Goal: Task Accomplishment & Management: Complete application form

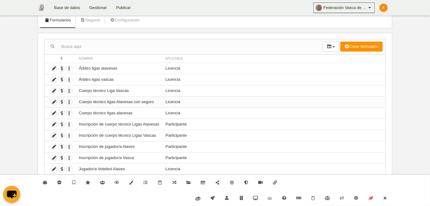
scroll to position [40, 0]
click at [387, 200] on icon at bounding box center [385, 198] width 5 height 4
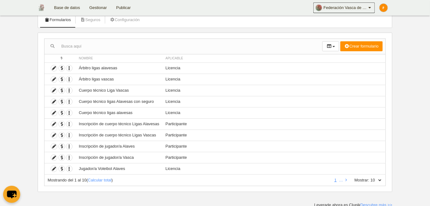
click at [378, 179] on select "10 25 50 100 500" at bounding box center [375, 181] width 13 height 6
select select "500"
click at [370, 178] on select "10 25 50 100 500" at bounding box center [375, 181] width 13 height 6
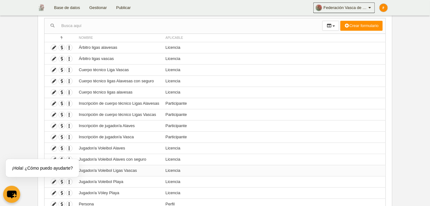
scroll to position [39, 0]
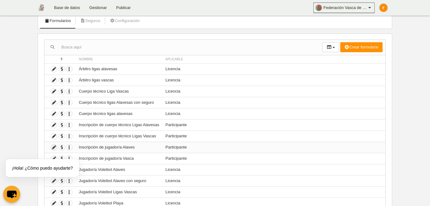
click at [53, 146] on icon at bounding box center [54, 148] width 6 height 6
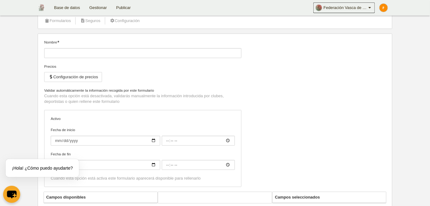
type input "Inscripción de jugador/a Alaves"
checkbox input "true"
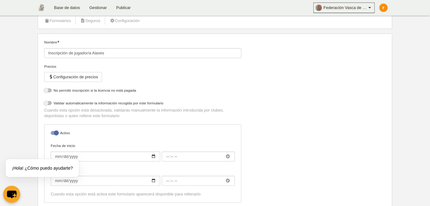
select select "selected"
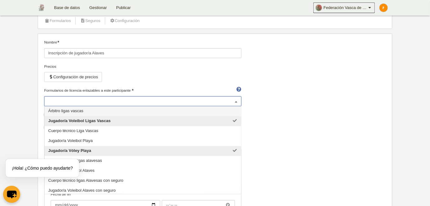
click at [117, 101] on div "Jugador/a Voleibol Ligas Vascas Jugador/a Vóley Playa" at bounding box center [142, 101] width 197 height 10
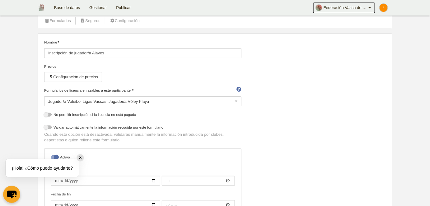
click at [81, 159] on div "✕" at bounding box center [80, 158] width 7 height 7
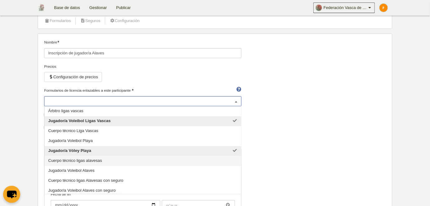
click at [114, 100] on div "Jugador/a Voleibol Ligas Vascas Jugador/a Vóley Playa" at bounding box center [142, 101] width 197 height 10
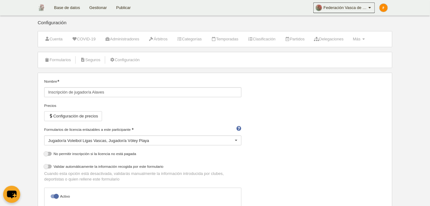
click at [258, 113] on div "Nombre Inscripción de jugador/a Alaves Precios Configuración de precios Formula…" at bounding box center [215, 175] width 346 height 193
click at [57, 143] on div "Jugador/a Voleibol Ligas Vascas Jugador/a Vóley Playa" at bounding box center [142, 141] width 197 height 10
click at [278, 110] on div "Nombre Inscripción de jugador/a Alaves Precios Configuración de precios Formula…" at bounding box center [215, 175] width 346 height 193
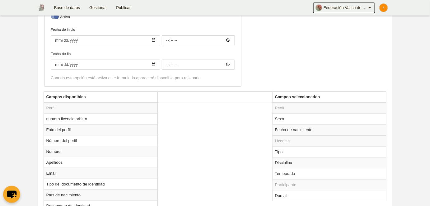
scroll to position [198, 0]
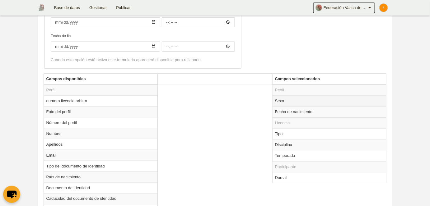
click at [284, 101] on td "Sexo" at bounding box center [330, 101] width 114 height 11
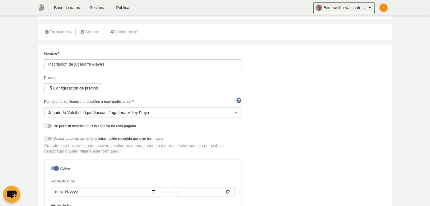
scroll to position [170, 0]
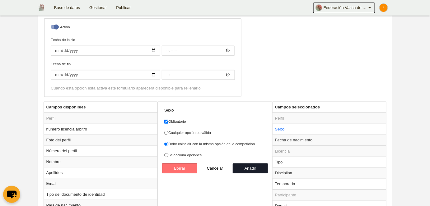
click at [180, 167] on button "Borrar" at bounding box center [179, 169] width 35 height 10
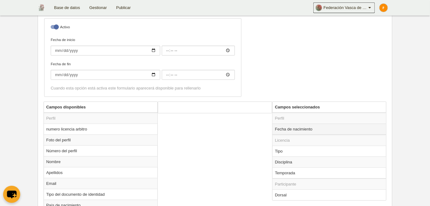
click at [305, 128] on td "Fecha de nacimiento" at bounding box center [330, 129] width 114 height 11
radio input "true"
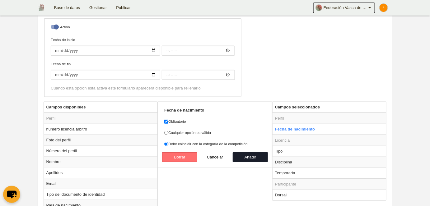
click at [187, 154] on button "Borrar" at bounding box center [179, 157] width 35 height 10
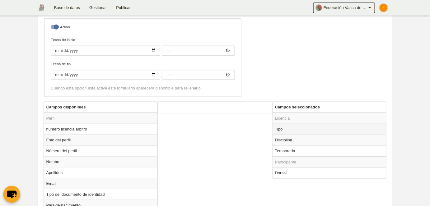
click at [286, 129] on td "Tipo" at bounding box center [330, 129] width 114 height 11
radio input "true"
select select "player"
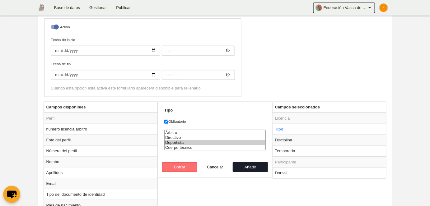
click at [176, 166] on button "Borrar" at bounding box center [179, 167] width 35 height 10
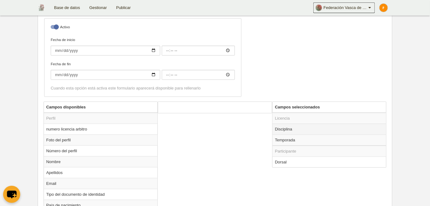
click at [310, 129] on td "Disciplina" at bounding box center [330, 129] width 114 height 11
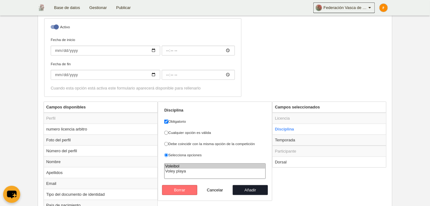
click at [190, 191] on button "Borrar" at bounding box center [179, 190] width 35 height 10
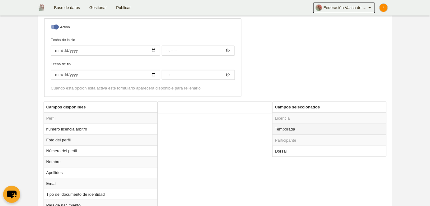
click at [287, 128] on td "Temporada" at bounding box center [330, 129] width 114 height 11
radio input "true"
select select "8252"
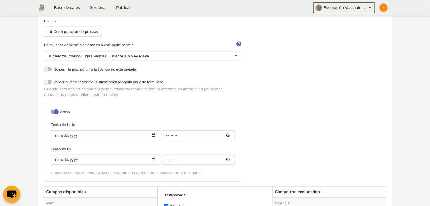
scroll to position [0, 0]
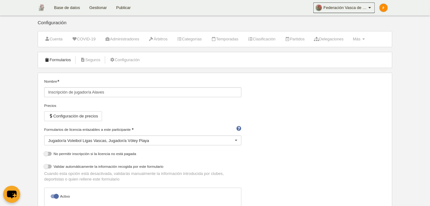
click at [60, 56] on link "Formularios" at bounding box center [57, 59] width 33 height 9
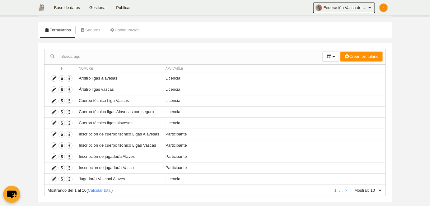
scroll to position [40, 0]
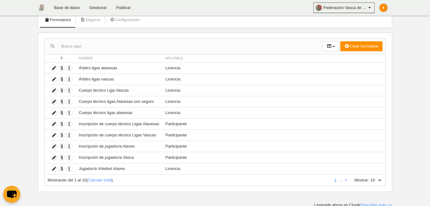
click at [380, 178] on select "10 25 50 100 500" at bounding box center [375, 181] width 13 height 6
select select "500"
click at [370, 178] on select "10 25 50 100 500" at bounding box center [375, 181] width 13 height 6
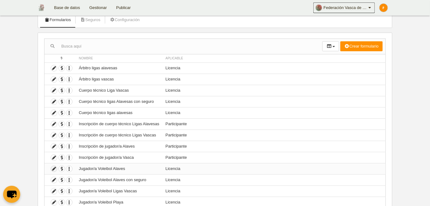
click at [53, 167] on icon at bounding box center [54, 169] width 6 height 6
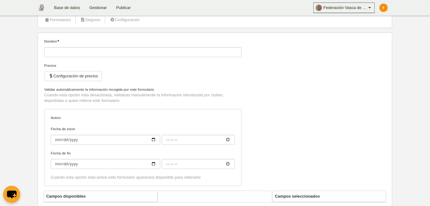
type input "Jugador/a Voleibol Alaves"
checkbox input "true"
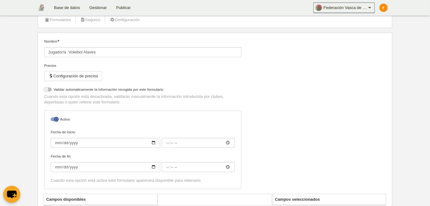
select select "selected"
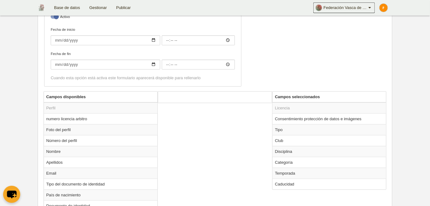
scroll to position [212, 0]
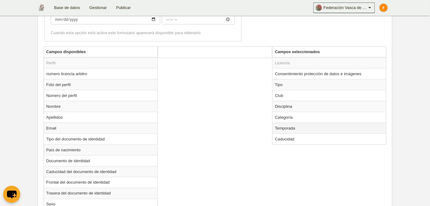
click at [302, 126] on td "Temporada" at bounding box center [330, 128] width 114 height 11
radio input "true"
select select "8404"
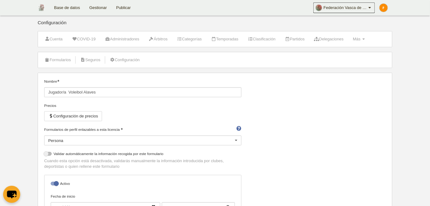
scroll to position [0, 0]
click at [65, 57] on link "Formularios" at bounding box center [57, 59] width 33 height 9
